Goal: Task Accomplishment & Management: Manage account settings

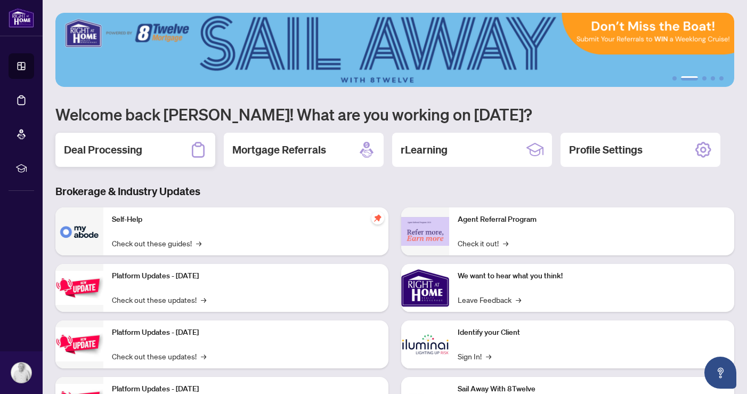
click at [147, 151] on div "Deal Processing" at bounding box center [135, 150] width 160 height 34
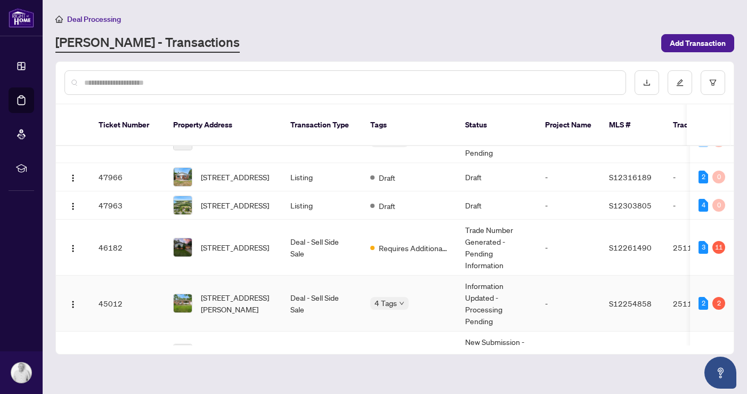
scroll to position [88, 0]
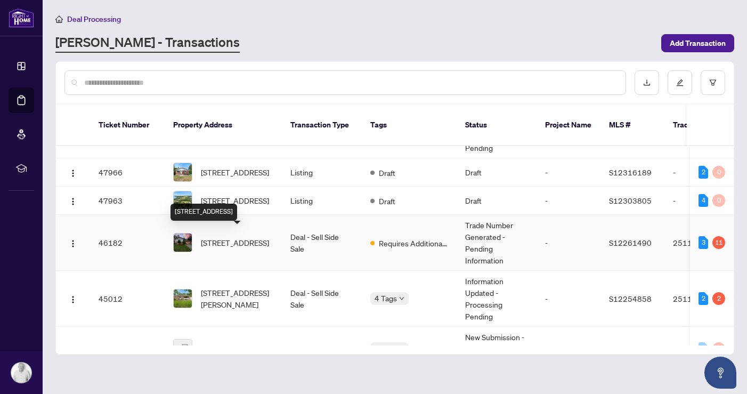
click at [220, 239] on span "[STREET_ADDRESS]" at bounding box center [235, 243] width 68 height 12
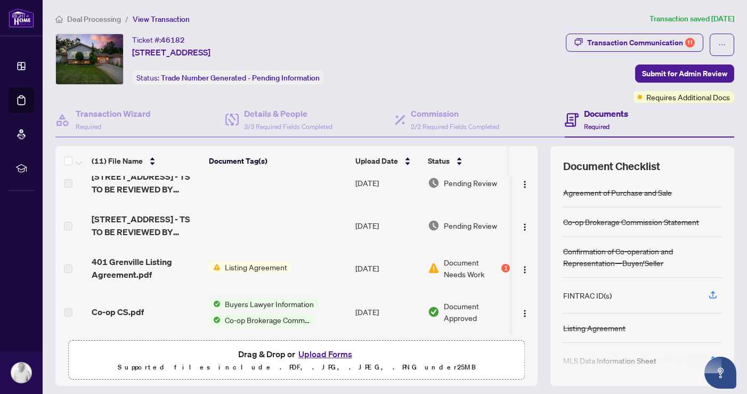
scroll to position [183, 0]
click at [273, 263] on span "Listing Agreement" at bounding box center [256, 267] width 71 height 12
click at [293, 235] on td at bounding box center [278, 225] width 147 height 43
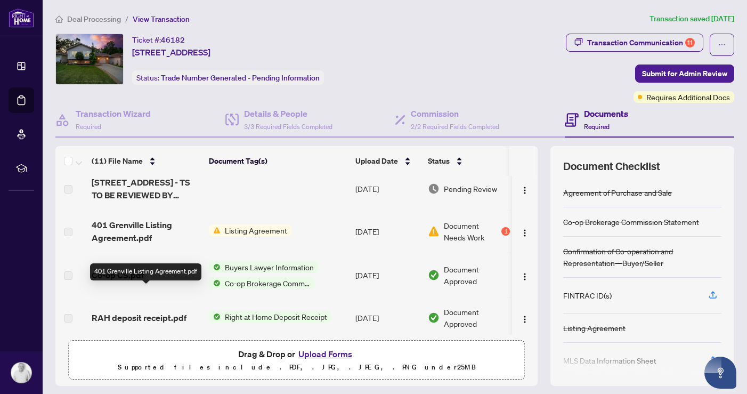
scroll to position [0, 0]
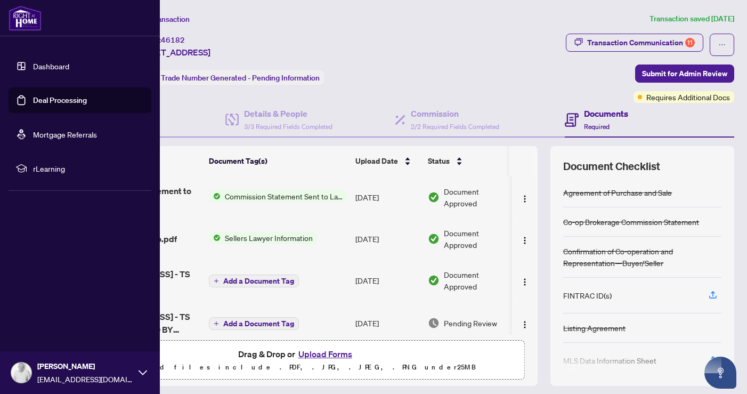
click at [32, 22] on img at bounding box center [25, 18] width 33 height 26
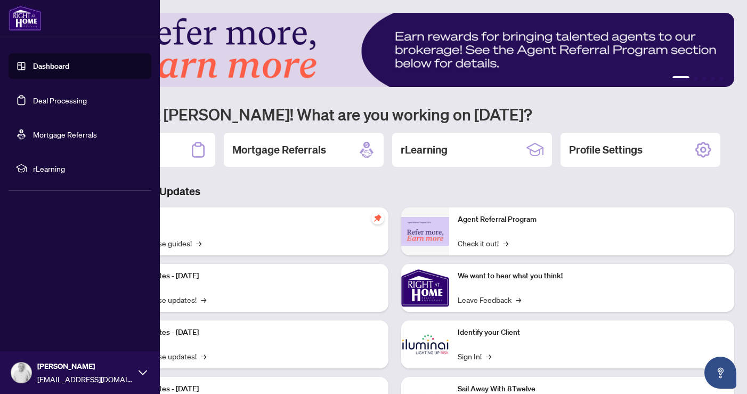
click at [141, 371] on icon at bounding box center [143, 372] width 9 height 9
click at [47, 312] on span "Logout" at bounding box center [43, 309] width 24 height 17
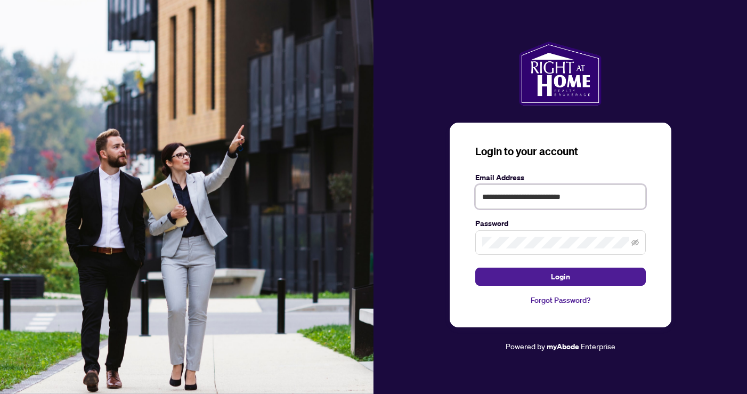
click at [590, 201] on input "**********" at bounding box center [560, 196] width 171 height 25
type input "**********"
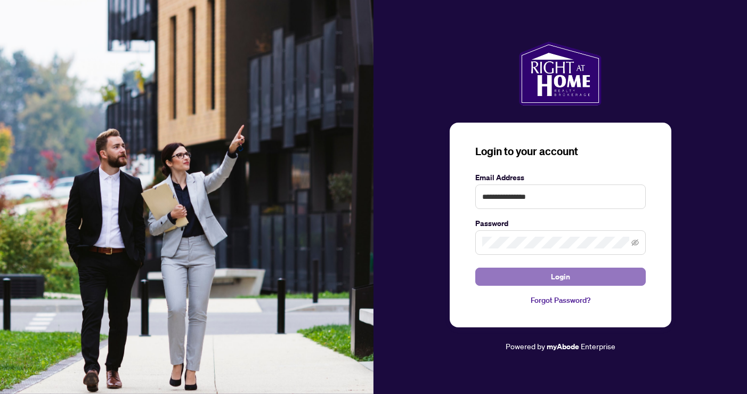
click at [517, 279] on button "Login" at bounding box center [560, 276] width 171 height 18
